Goal: Check status: Check status

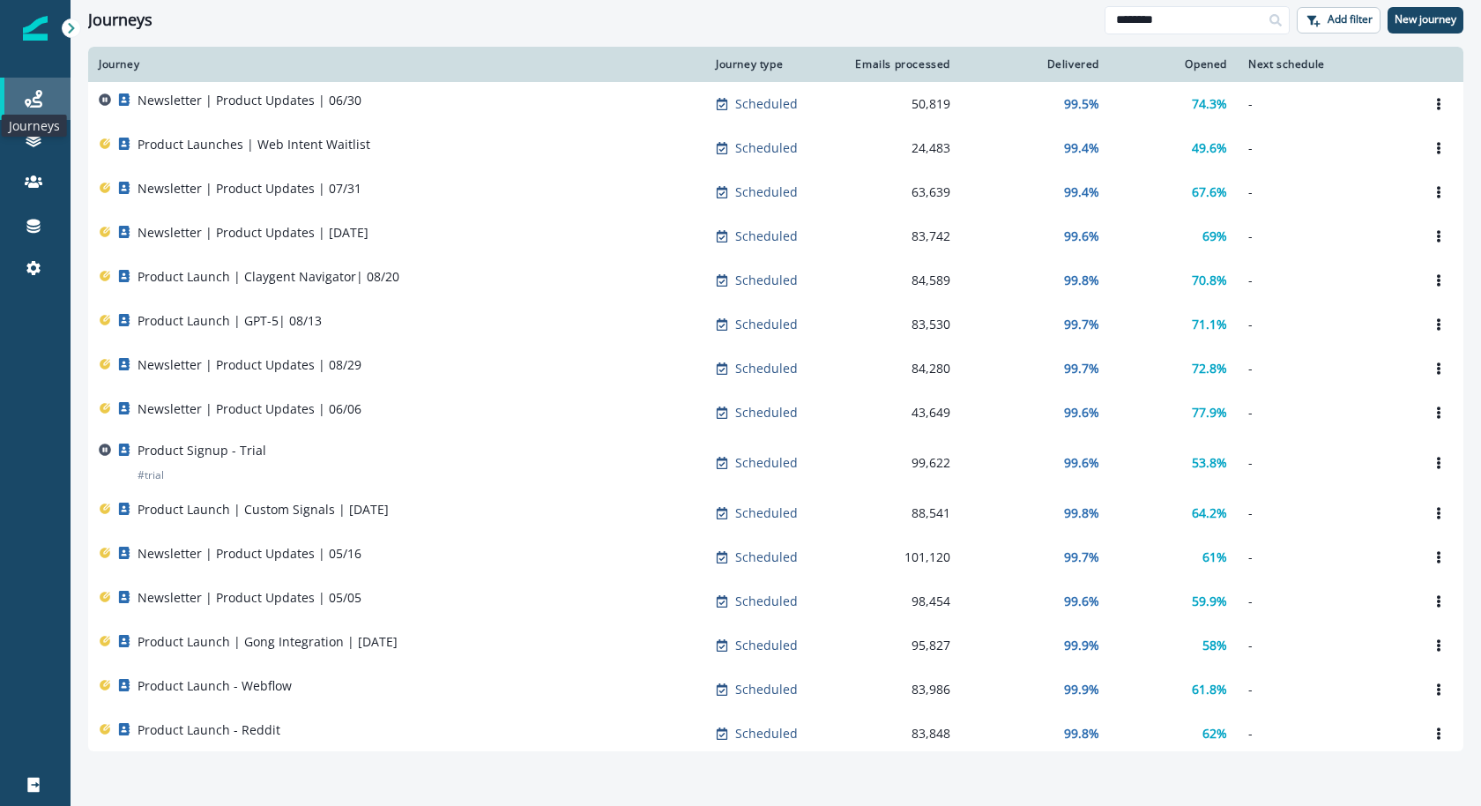
click at [32, 93] on icon at bounding box center [34, 99] width 18 height 18
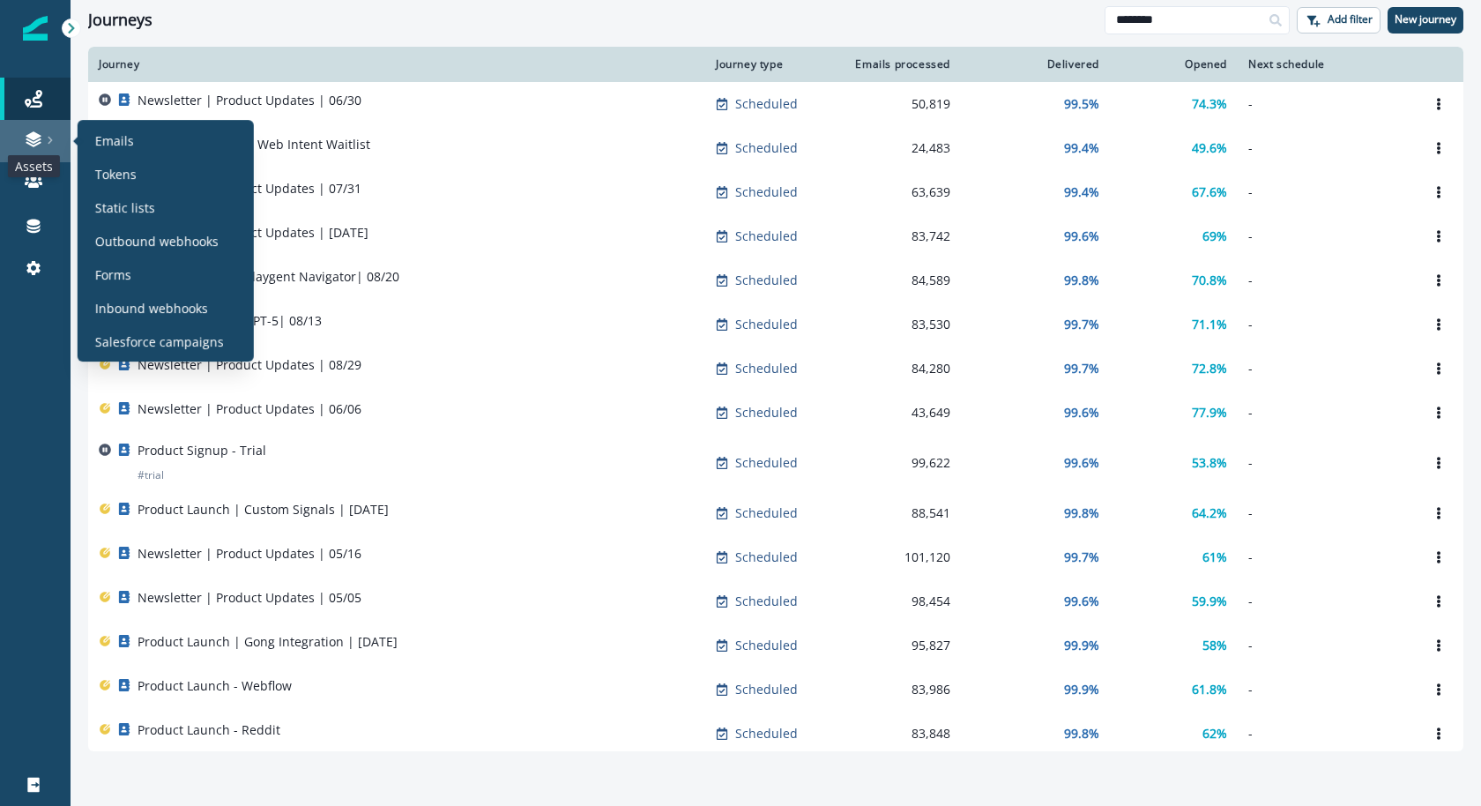
click at [25, 138] on icon at bounding box center [34, 139] width 18 height 18
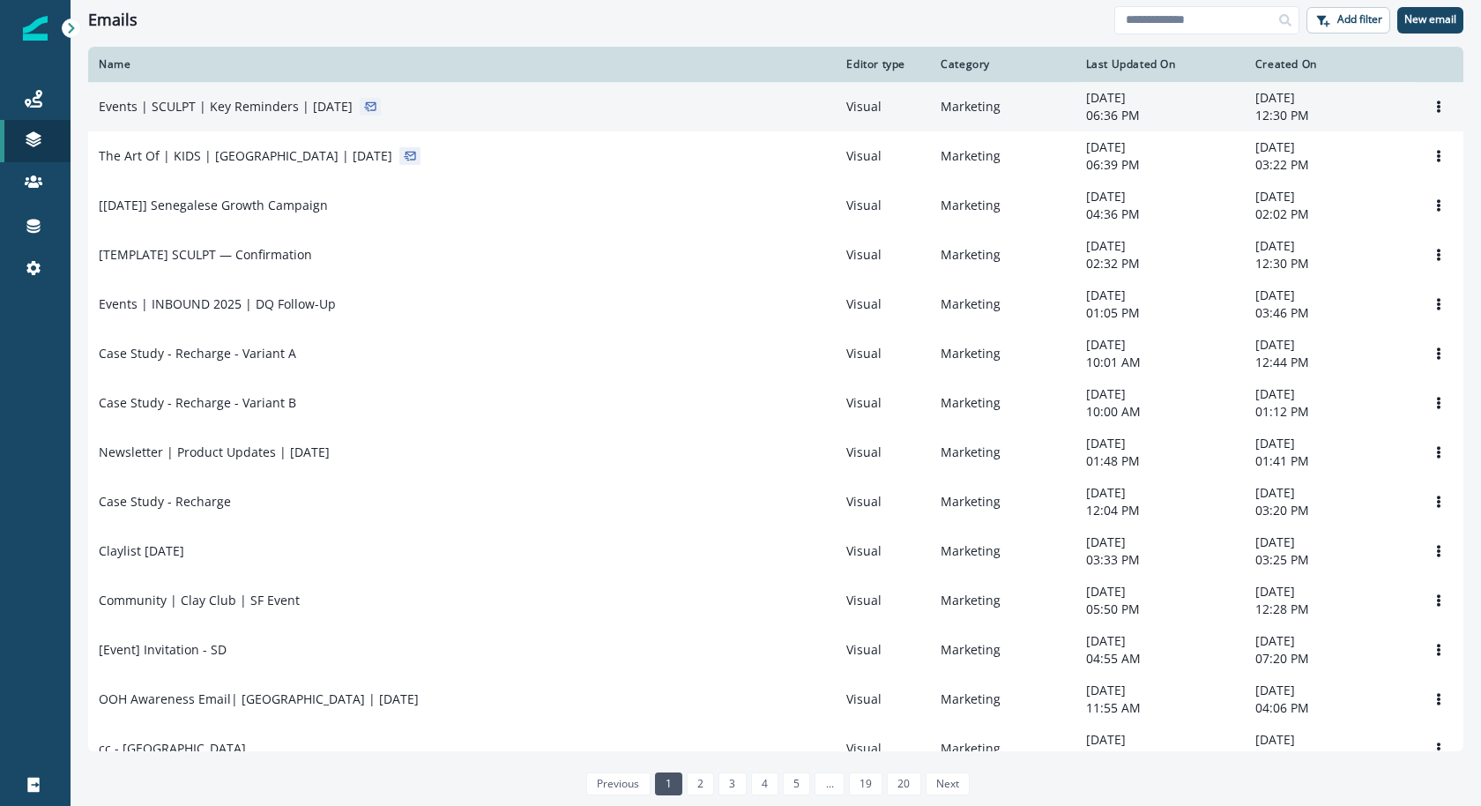
click at [177, 117] on td "Events | SCULPT | Key Reminders | [DATE]" at bounding box center [461, 106] width 747 height 49
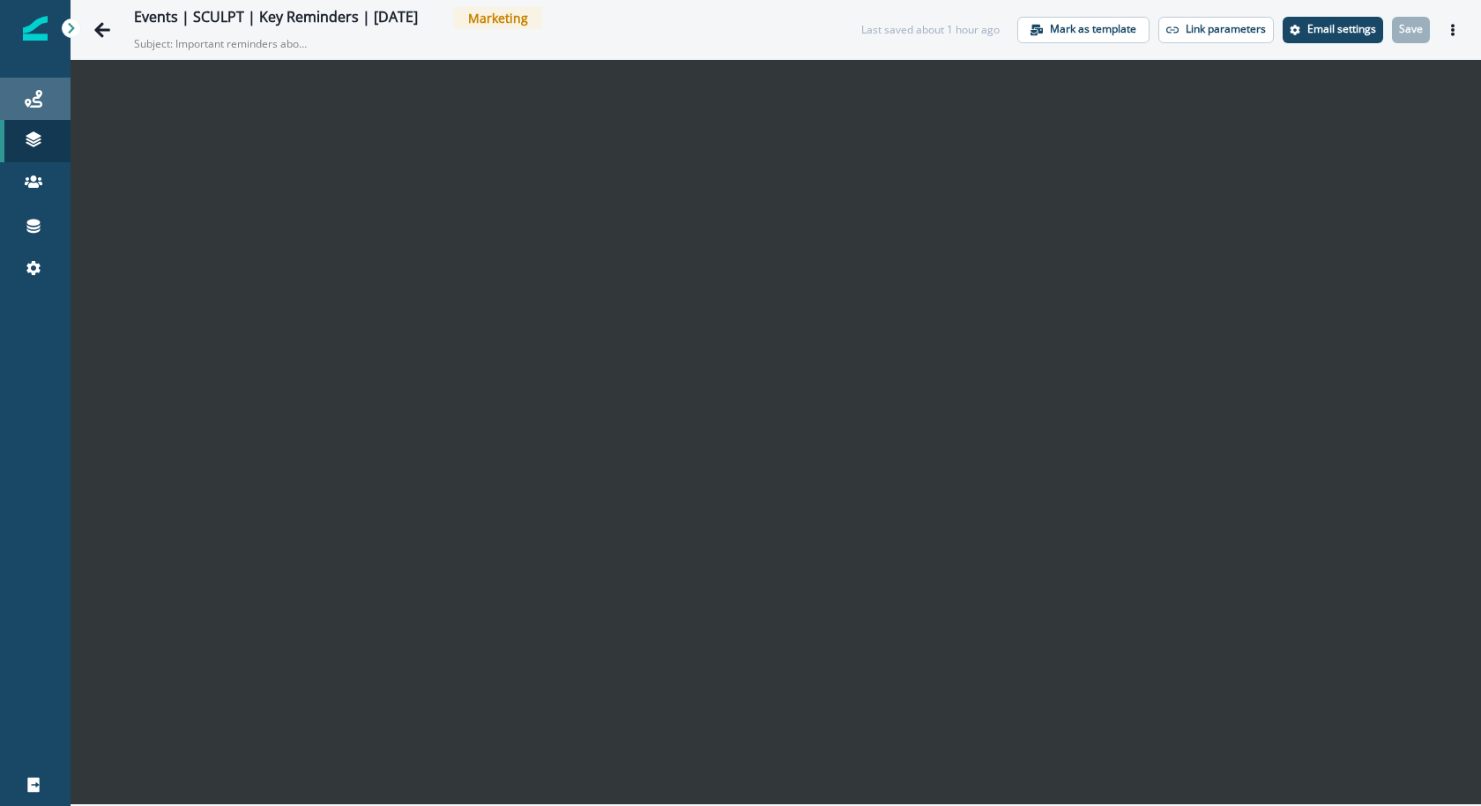
click at [32, 85] on link "Journeys" at bounding box center [35, 99] width 71 height 42
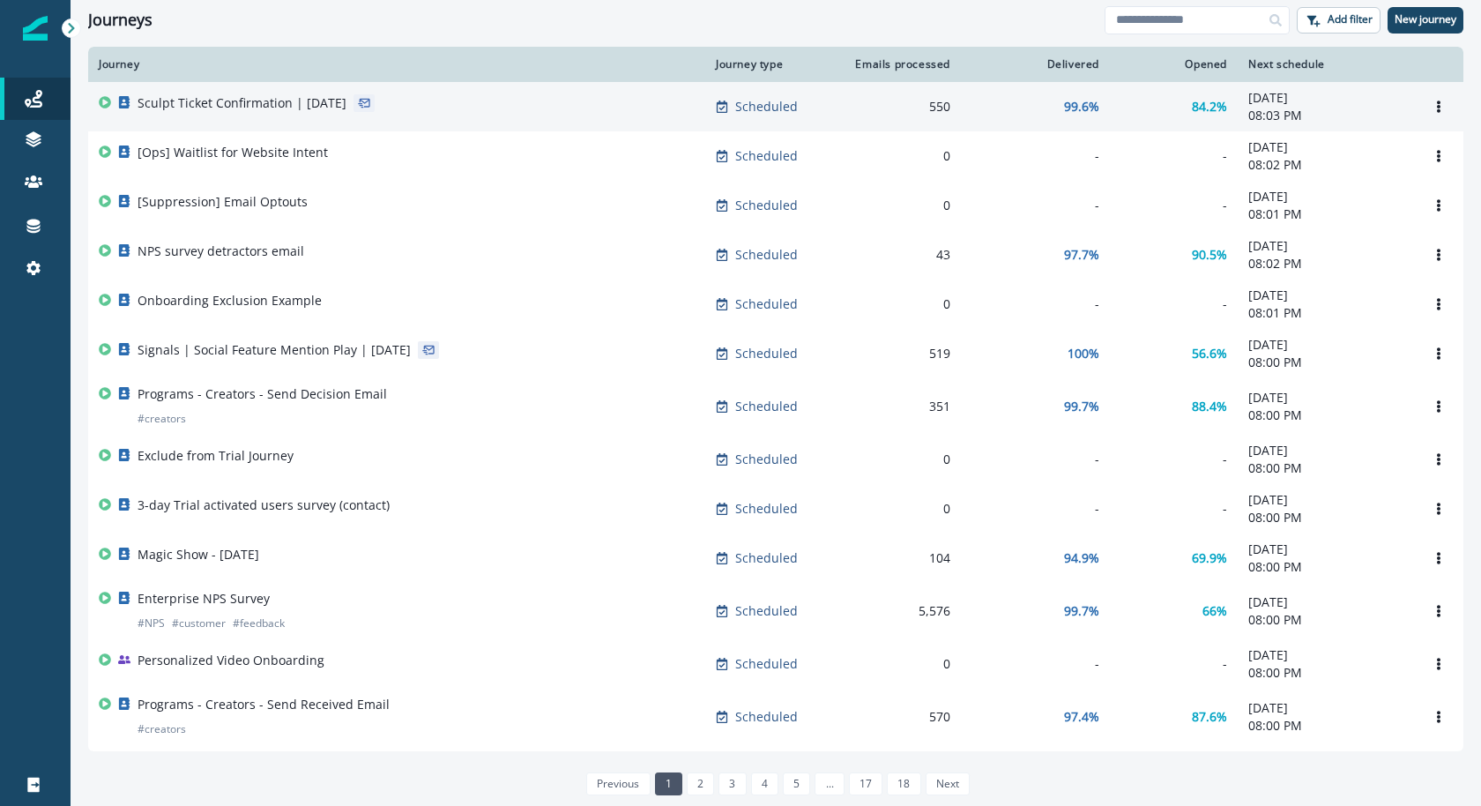
click at [290, 114] on div "Sculpt Ticket Confirmation | [DATE]" at bounding box center [242, 106] width 209 height 25
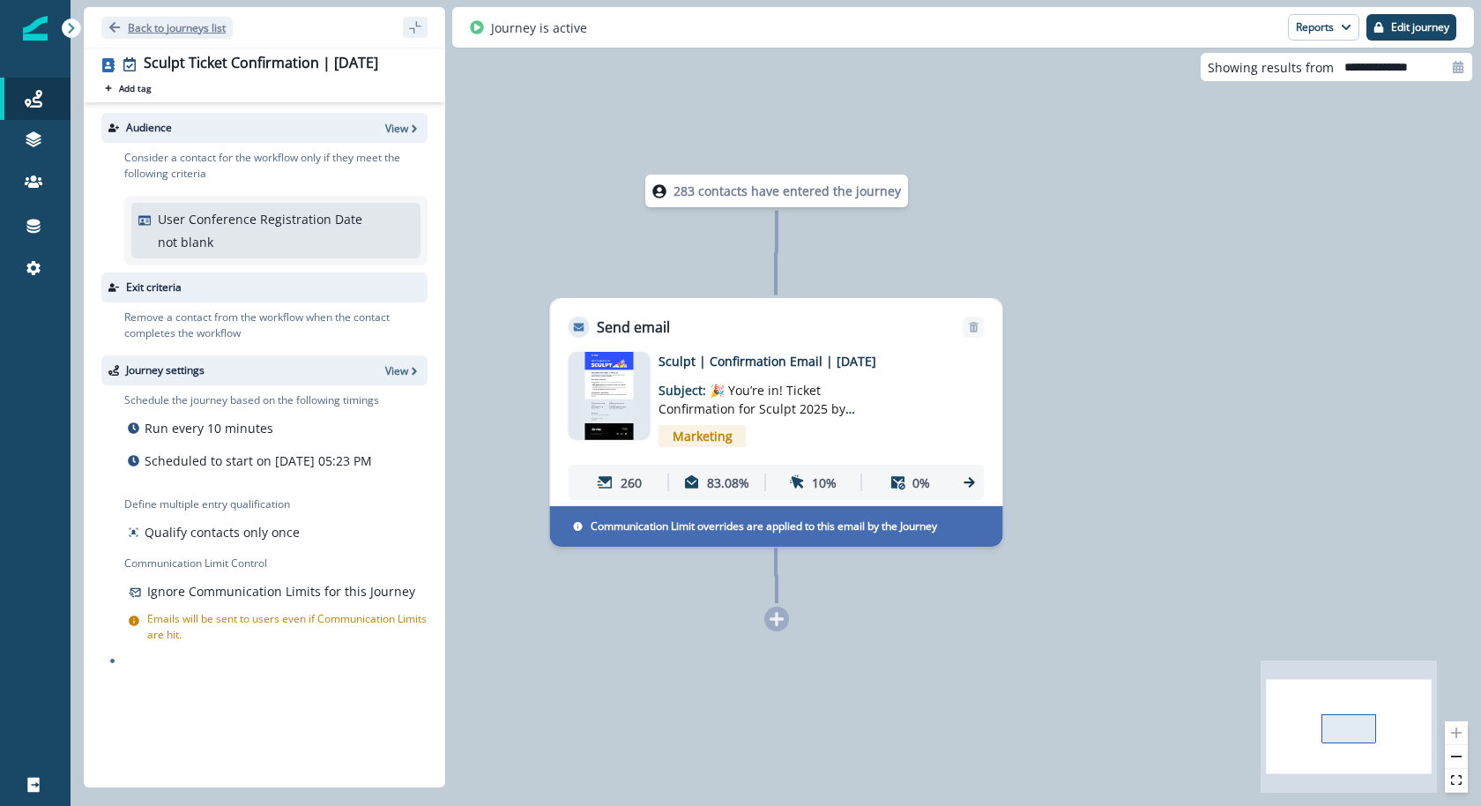
click at [197, 36] on button "Back to journeys list" at bounding box center [166, 28] width 131 height 22
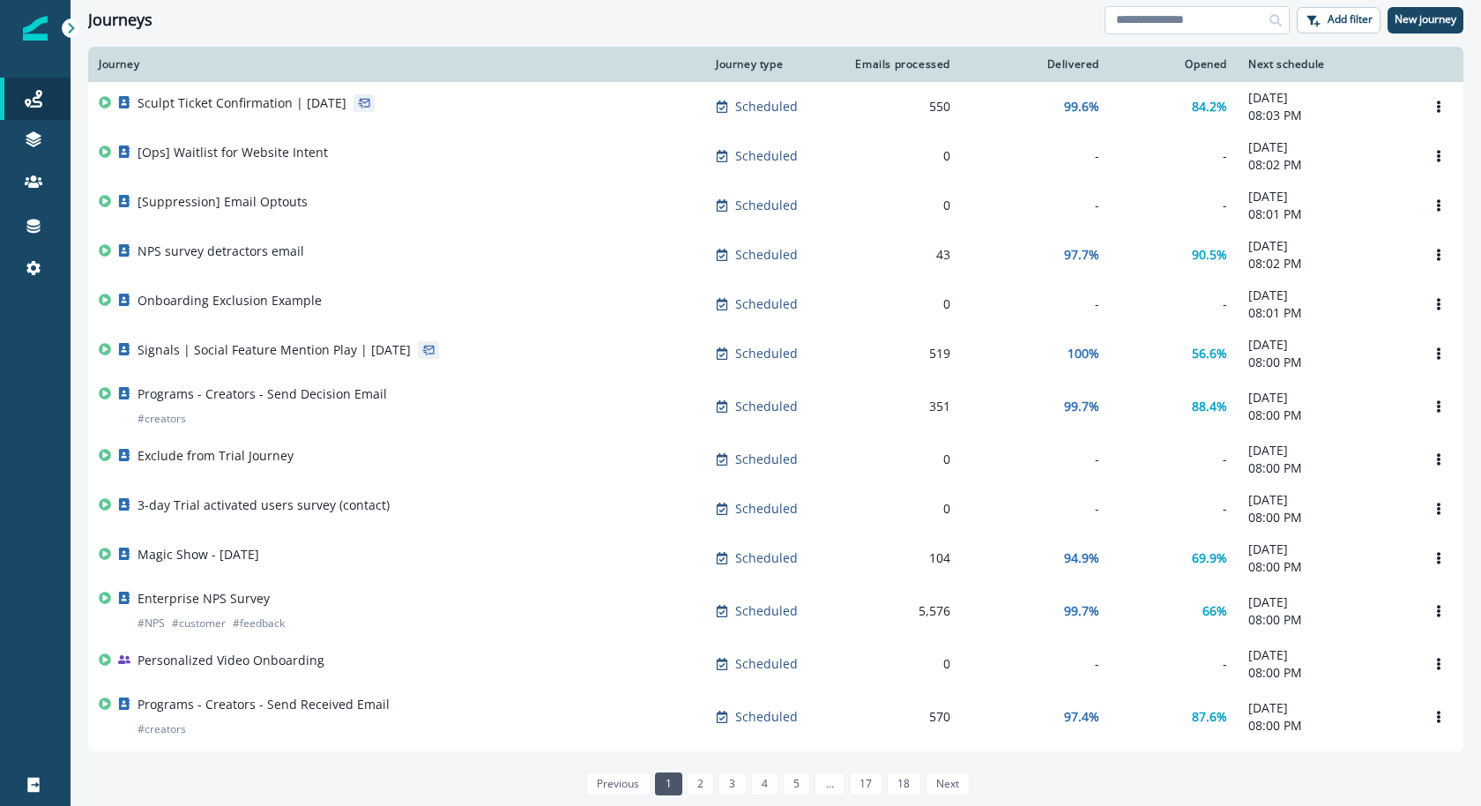
click at [1126, 25] on input at bounding box center [1196, 20] width 185 height 28
type input "******"
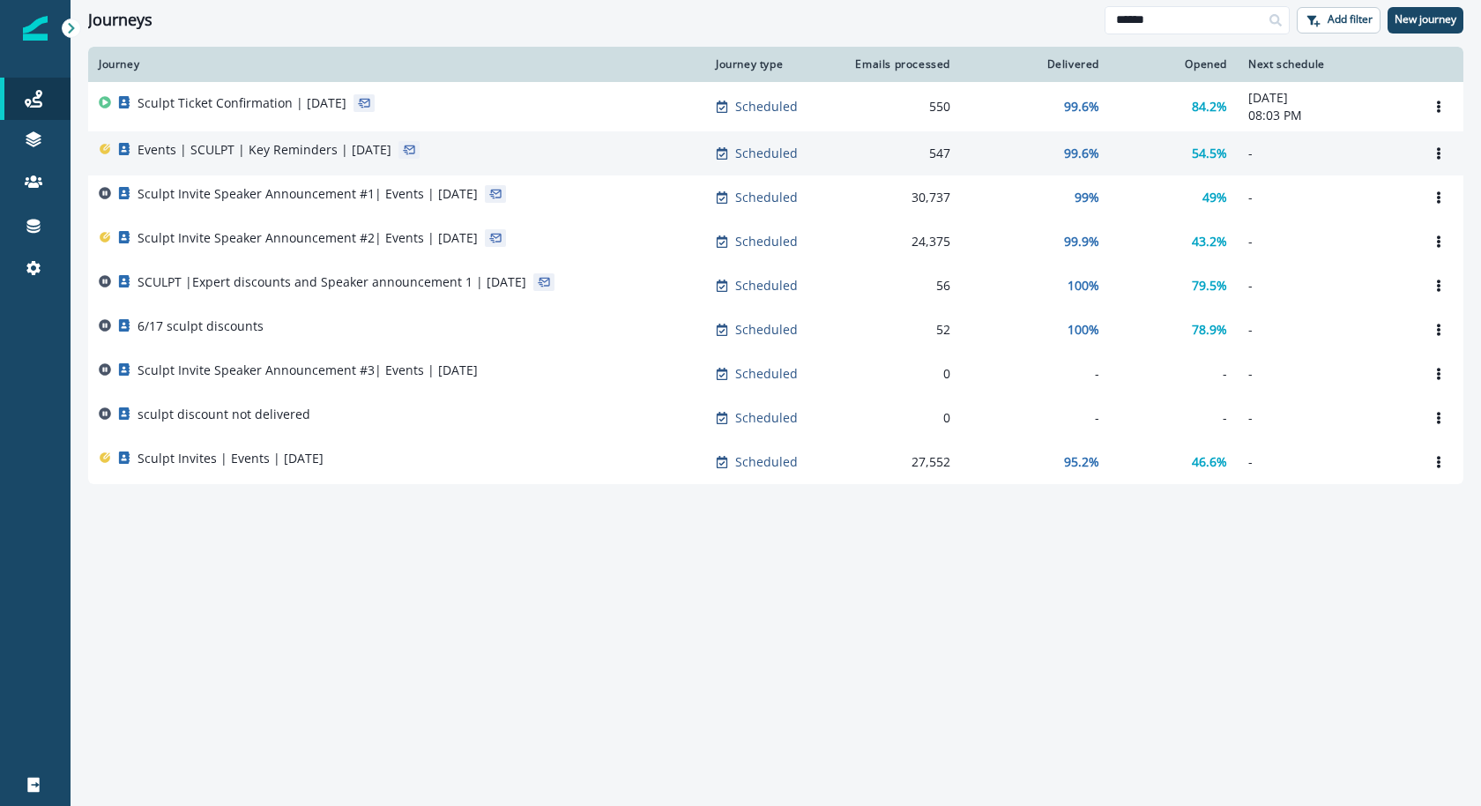
click at [501, 148] on div "Events | SCULPT | Key Reminders | [DATE]" at bounding box center [397, 153] width 596 height 25
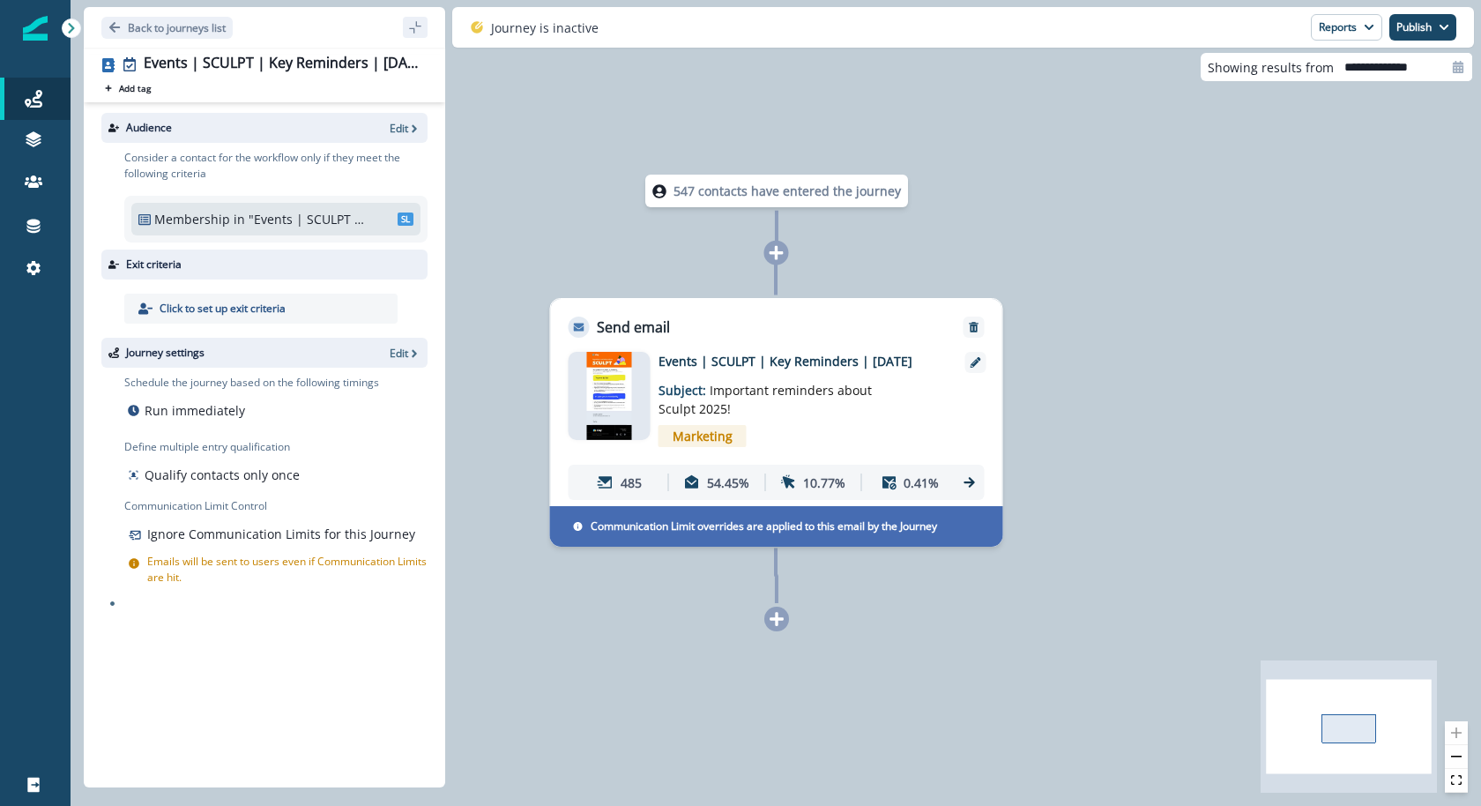
click at [634, 393] on div at bounding box center [610, 396] width 82 height 88
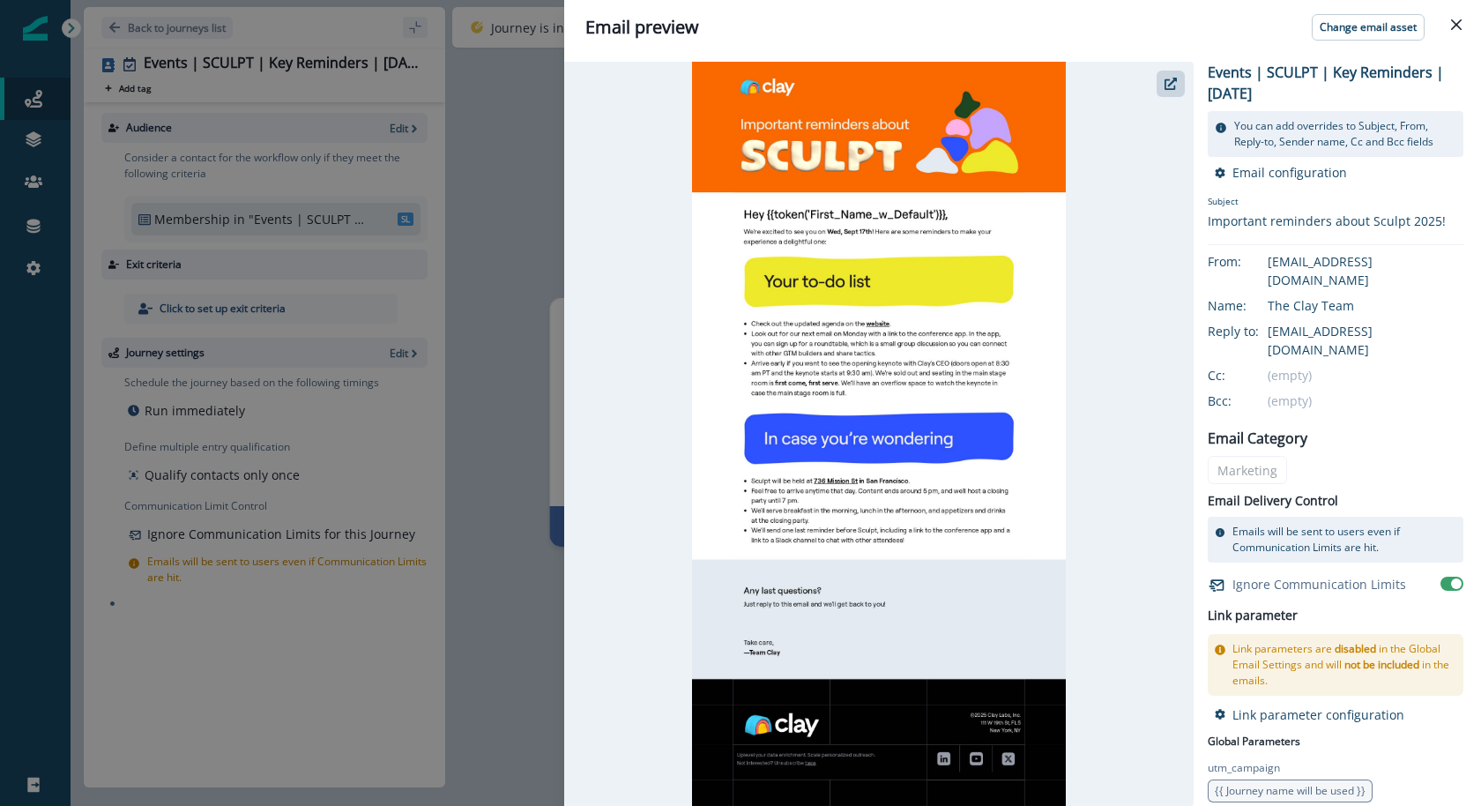
click at [521, 257] on div "Email preview Change email asset Events | SCULPT | Key Reminders | [DATE] You c…" at bounding box center [740, 403] width 1481 height 806
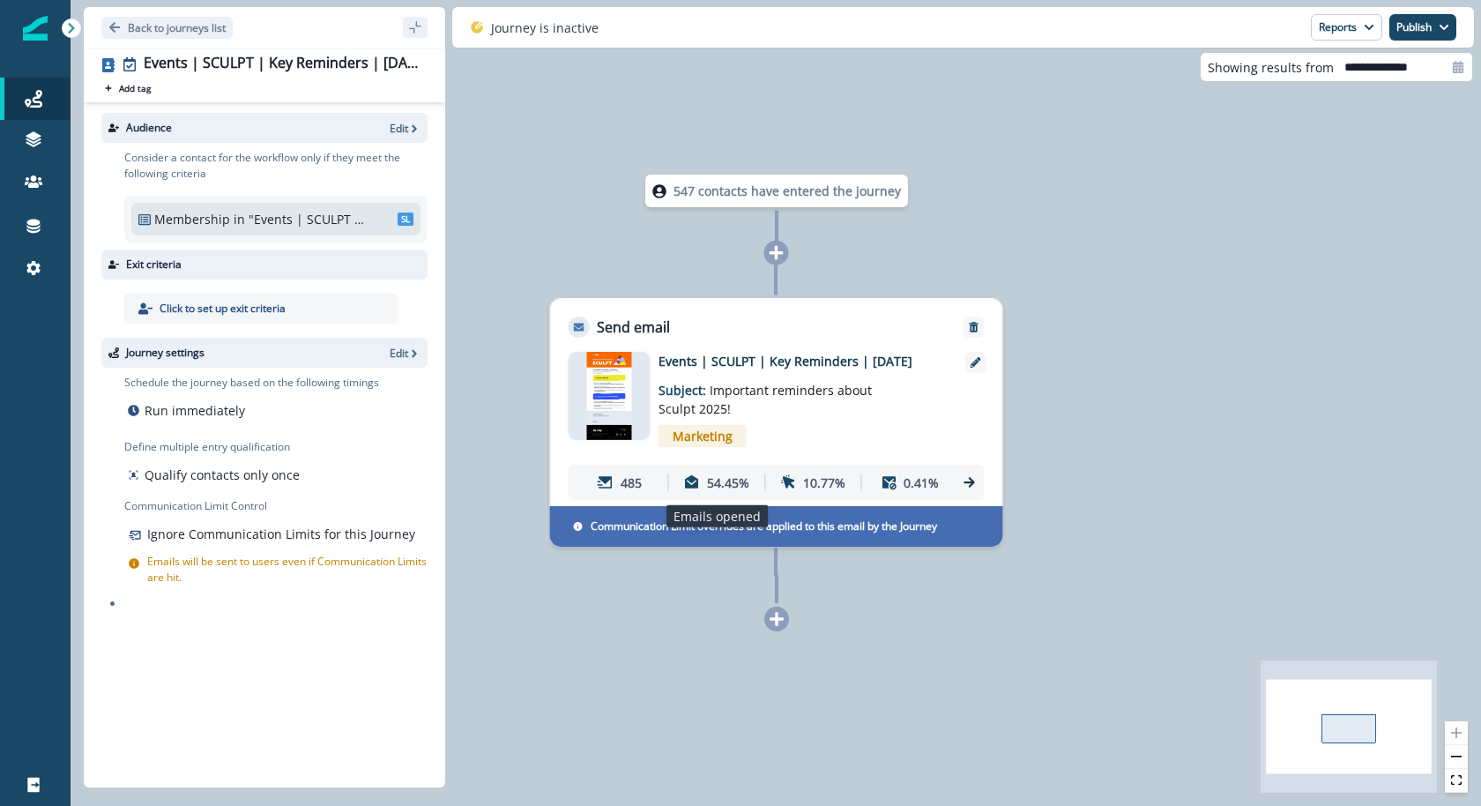
click at [707, 473] on p "54.45%" at bounding box center [728, 482] width 42 height 19
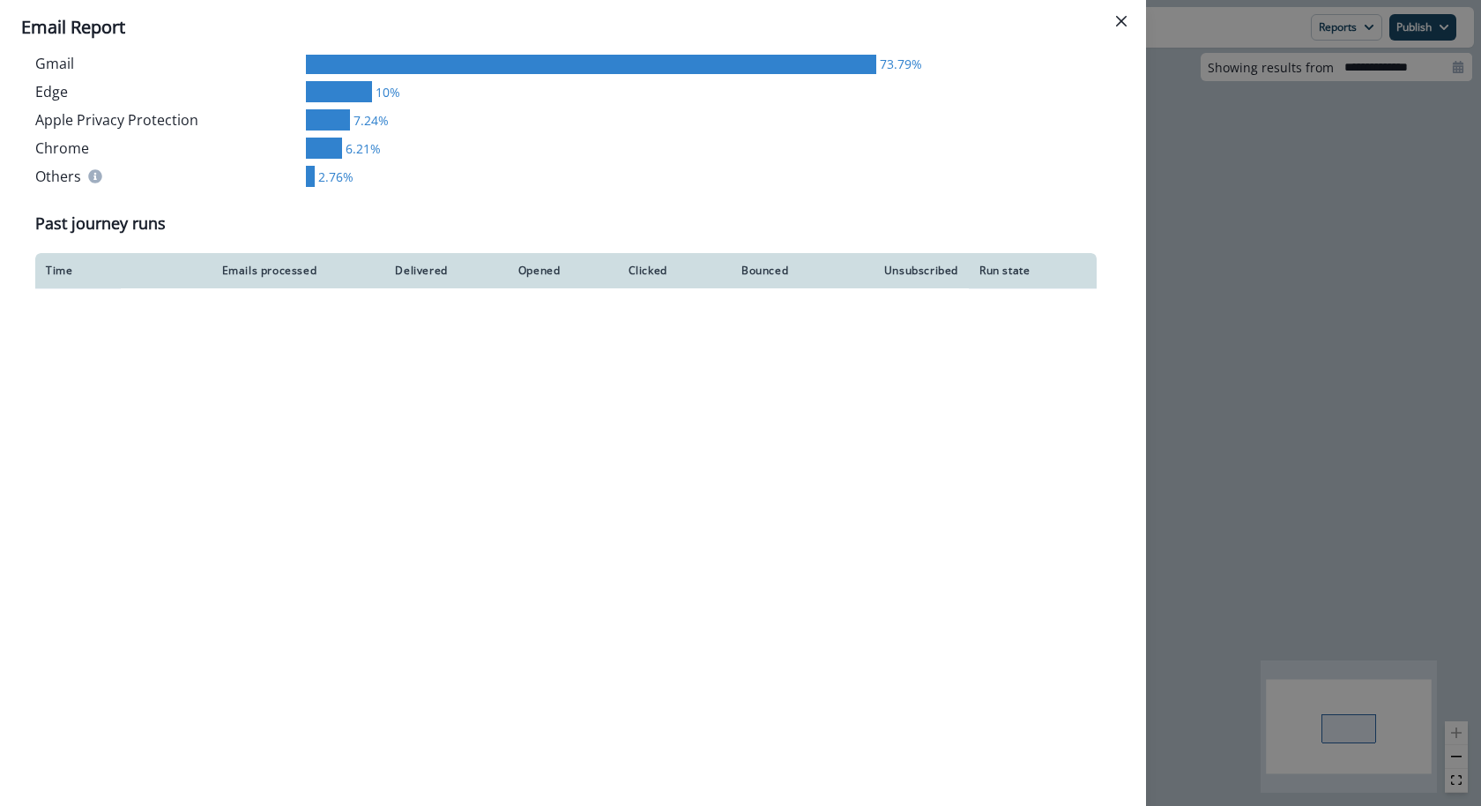
scroll to position [1271, 0]
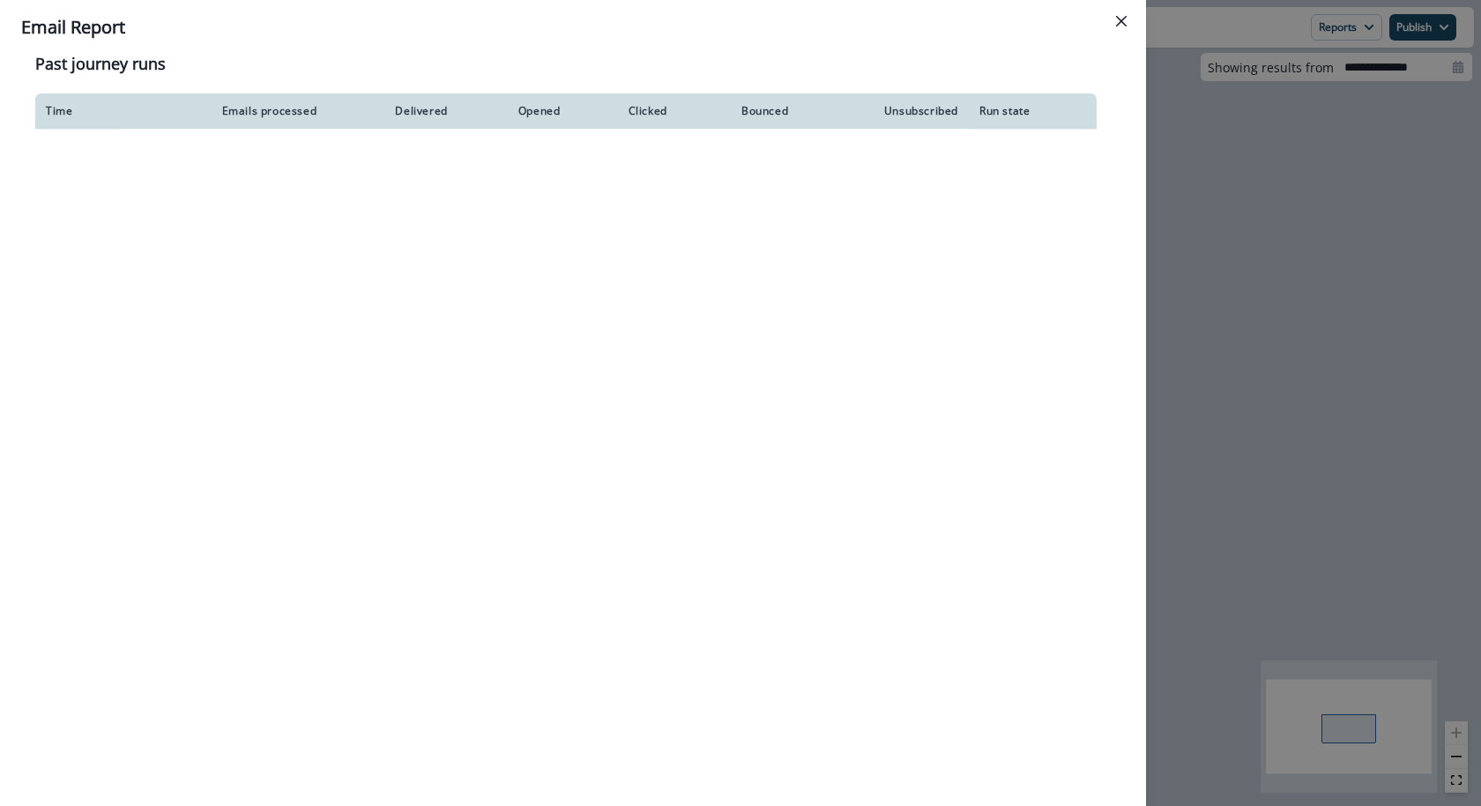
click at [1218, 242] on div "**********" at bounding box center [740, 403] width 1481 height 806
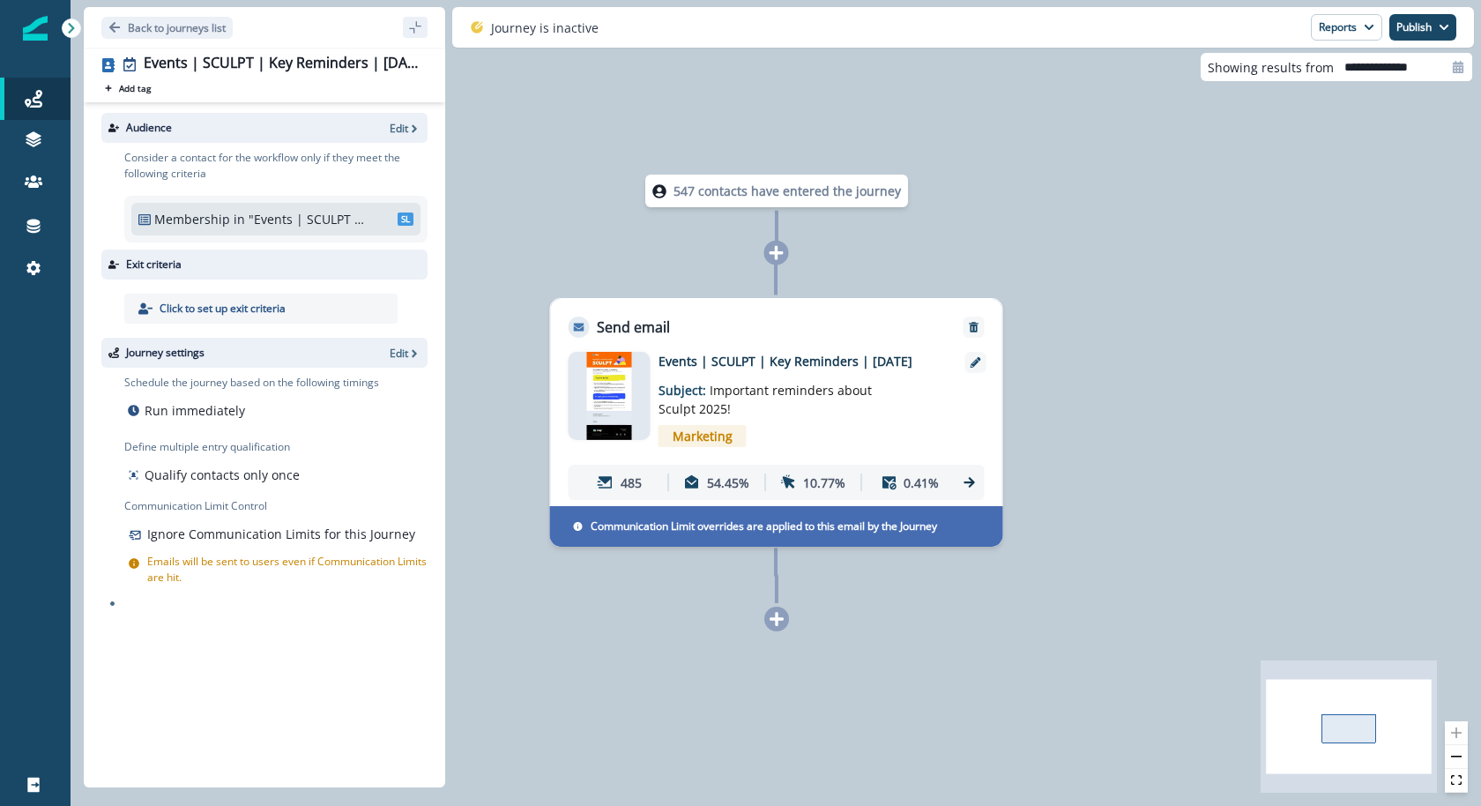
click at [606, 388] on img at bounding box center [609, 396] width 44 height 88
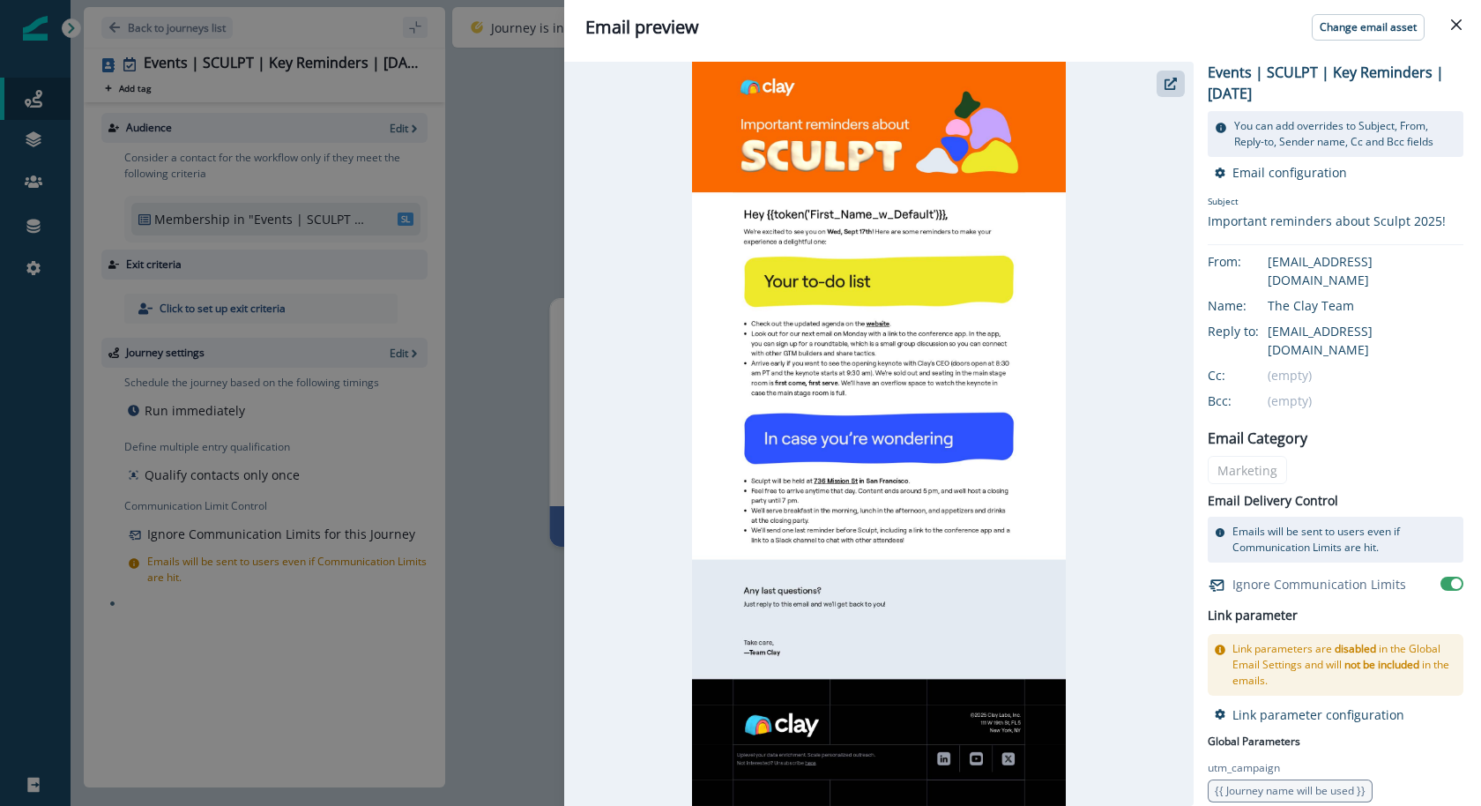
click at [495, 204] on div "Email preview Change email asset Events | SCULPT | Key Reminders | [DATE] You c…" at bounding box center [740, 403] width 1481 height 806
